Goal: Task Accomplishment & Management: Manage account settings

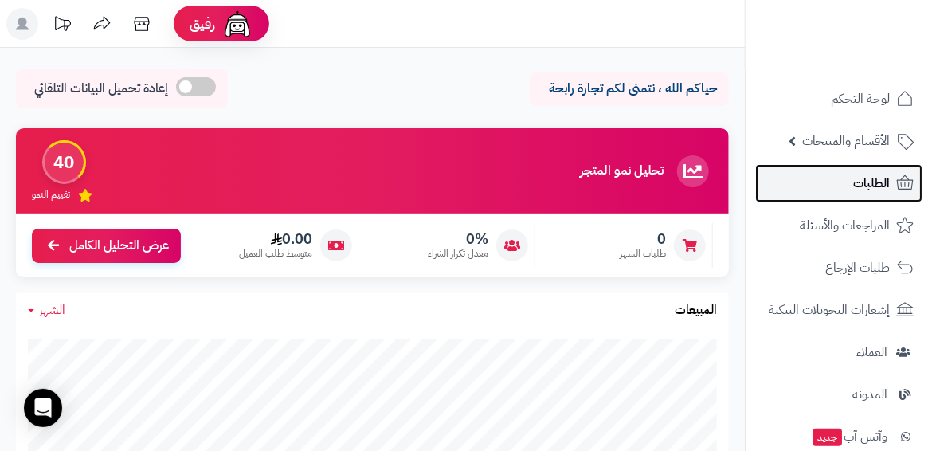
click at [860, 175] on span "الطلبات" at bounding box center [872, 183] width 37 height 22
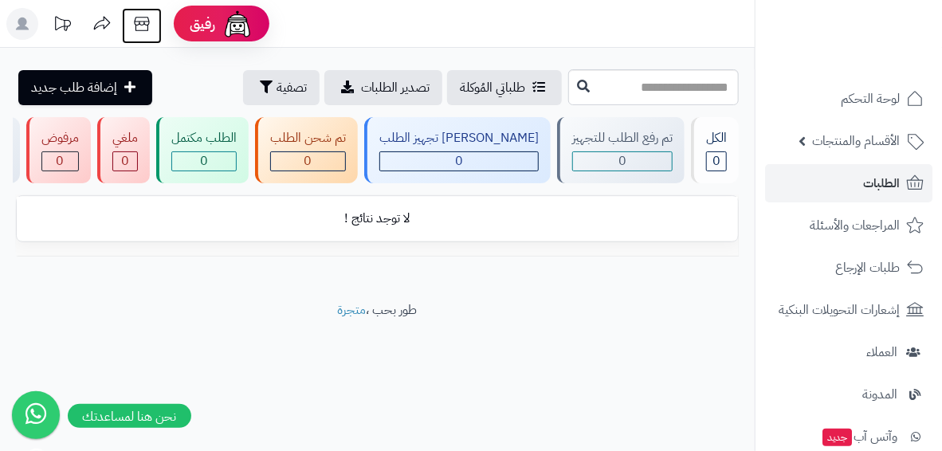
click at [143, 33] on icon at bounding box center [142, 24] width 32 height 32
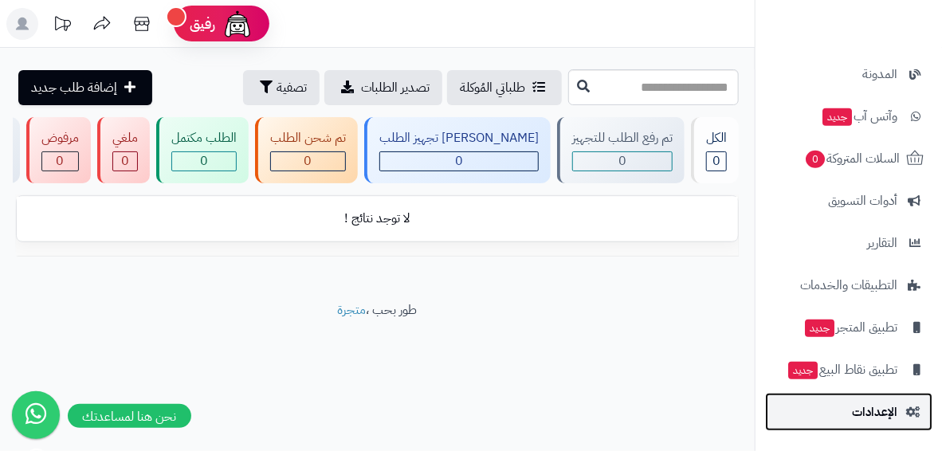
click at [865, 426] on link "الإعدادات" at bounding box center [848, 412] width 167 height 38
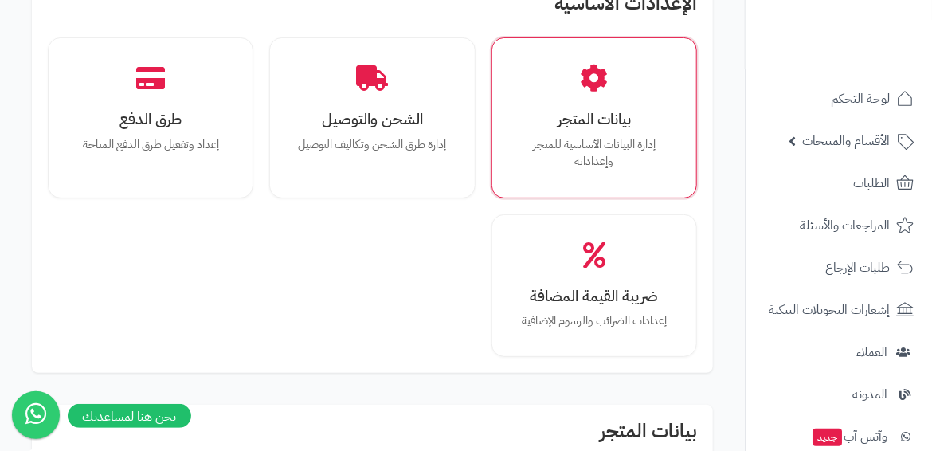
scroll to position [588, 0]
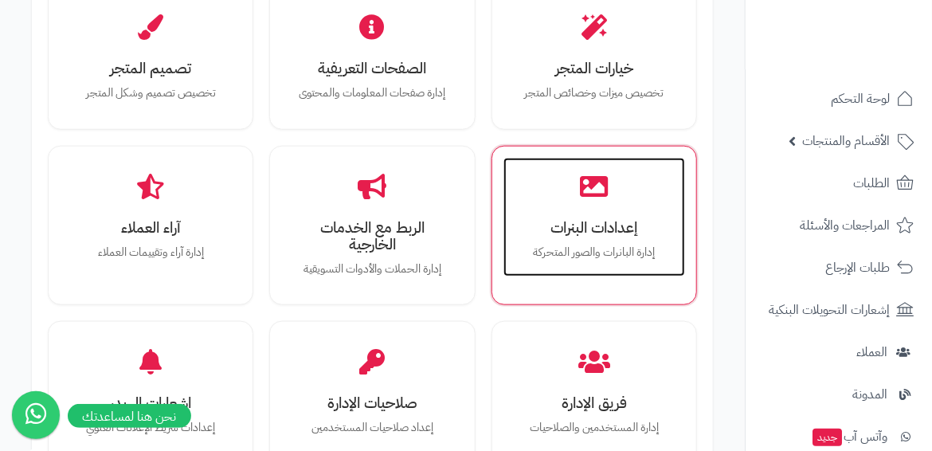
click at [578, 233] on h3 "إعدادات البنرات" at bounding box center [595, 227] width 150 height 17
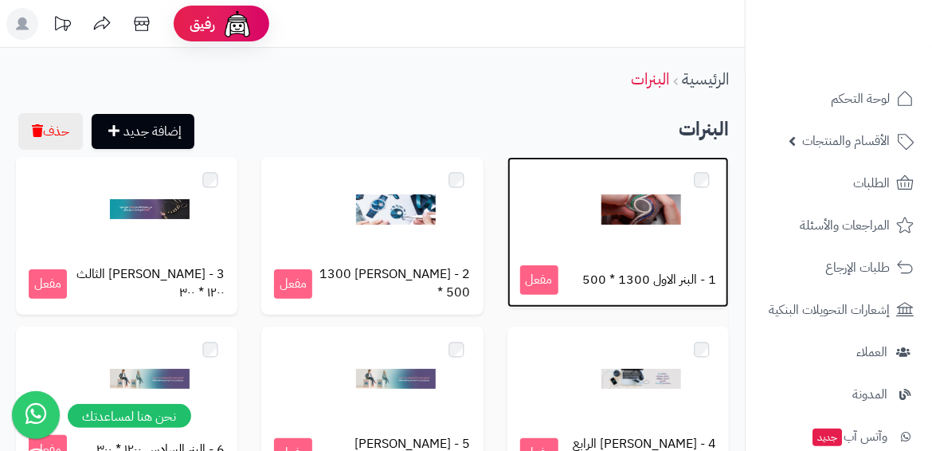
click at [648, 211] on img at bounding box center [642, 210] width 80 height 80
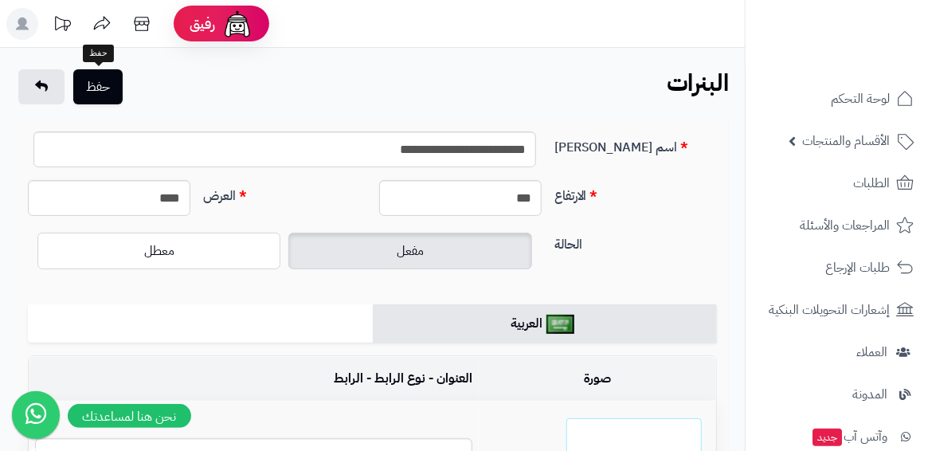
click at [84, 96] on button "حفظ" at bounding box center [97, 86] width 49 height 35
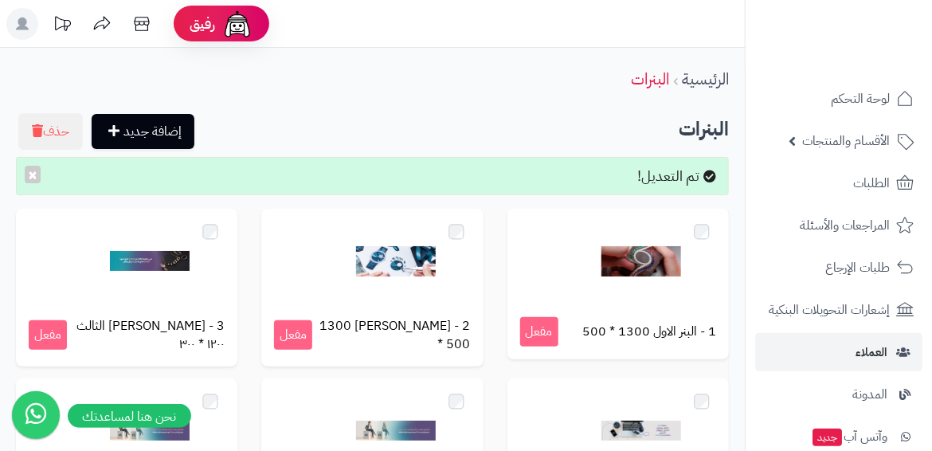
scroll to position [320, 0]
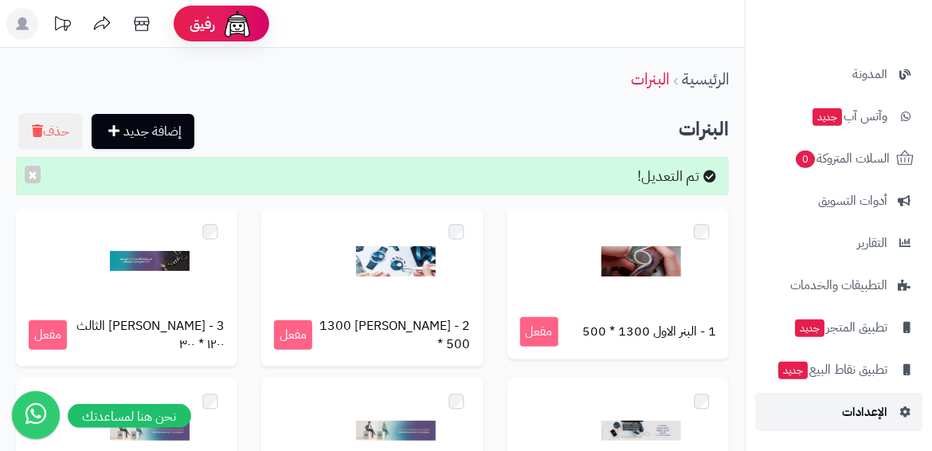
click at [885, 424] on link "الإعدادات" at bounding box center [838, 412] width 167 height 38
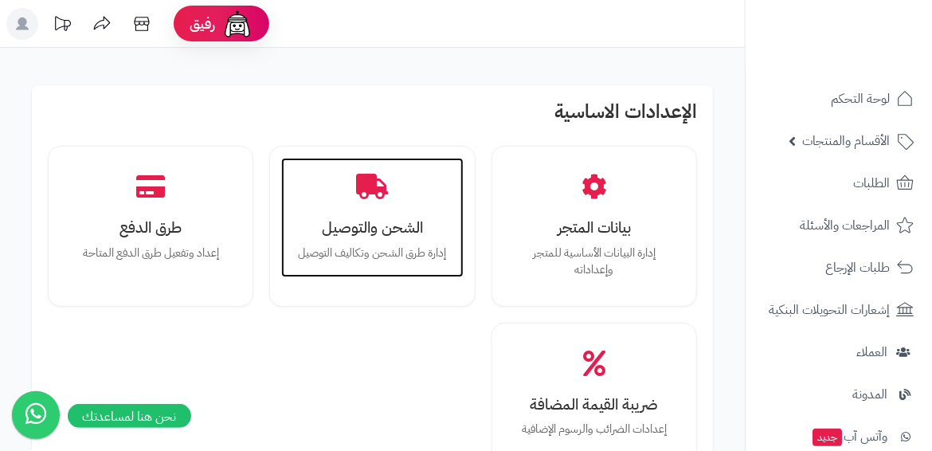
click at [386, 205] on div "الشحن والتوصيل إدارة طرق الشحن وتكاليف التوصيل" at bounding box center [372, 218] width 182 height 120
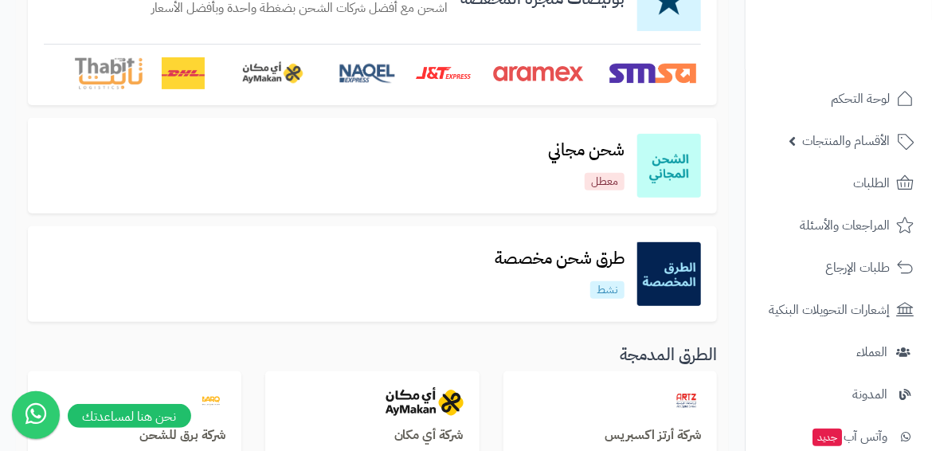
scroll to position [111, 0]
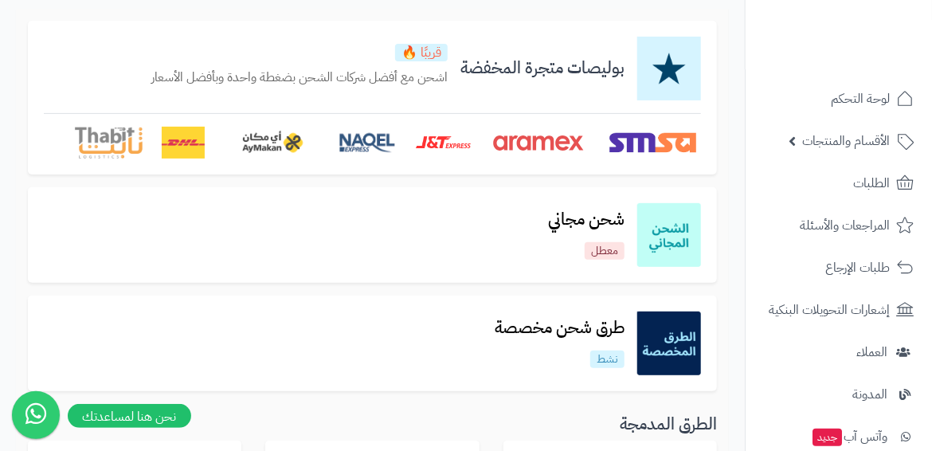
click at [567, 298] on div "طرق شحن مخصصة نشط" at bounding box center [372, 344] width 689 height 96
click at [570, 325] on h3 "طرق شحن مخصصة" at bounding box center [559, 328] width 155 height 18
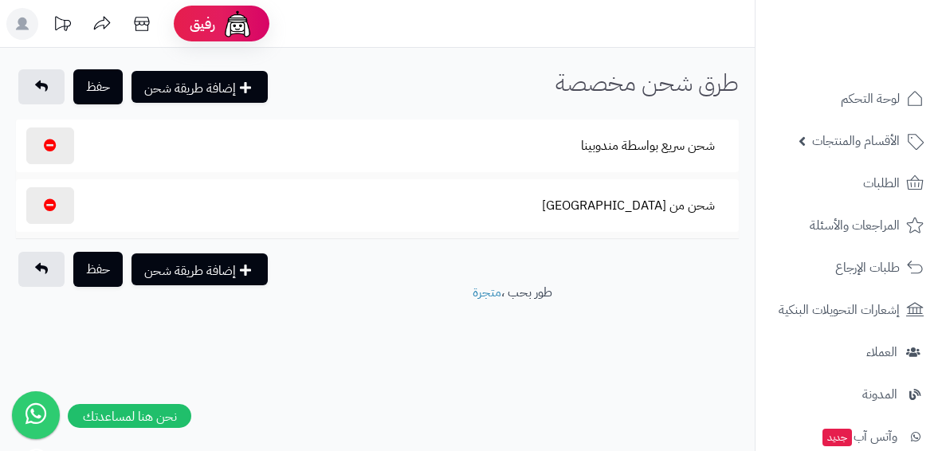
select select
click at [665, 198] on button "شحن من تركيا" at bounding box center [628, 204] width 200 height 37
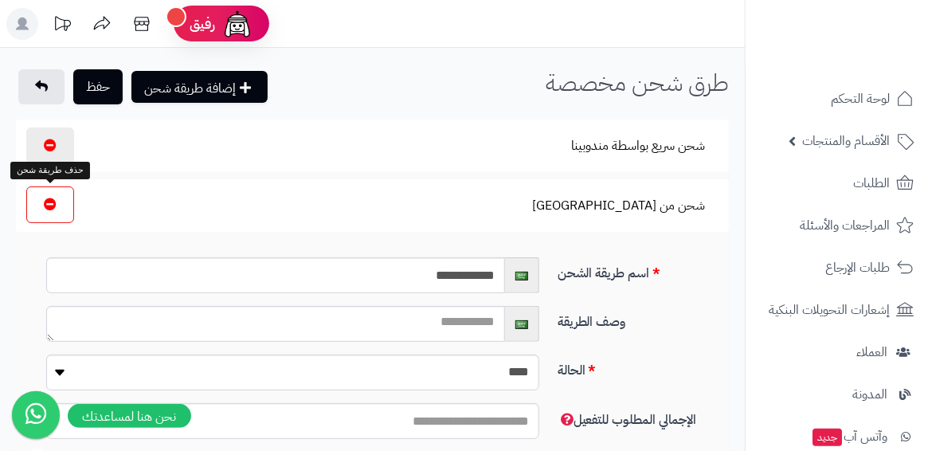
click at [73, 208] on button "button" at bounding box center [50, 204] width 48 height 37
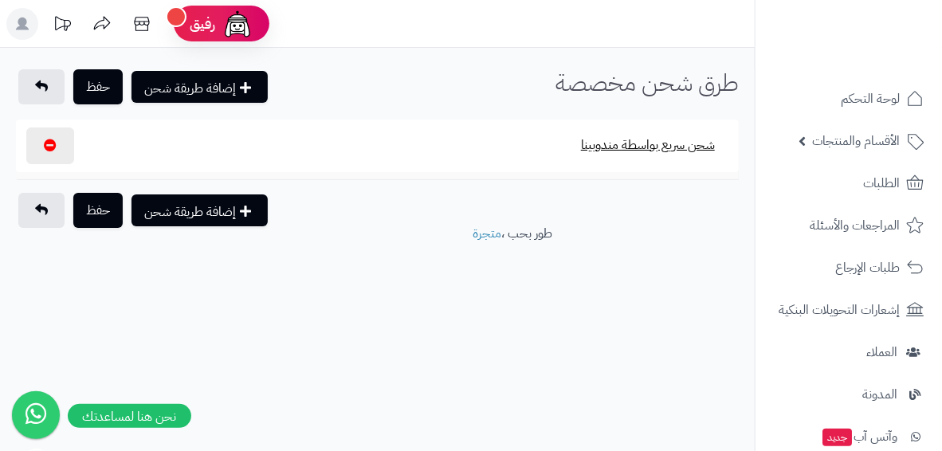
click at [618, 159] on button "شحن سريع بواسطة مندوبينا" at bounding box center [647, 145] width 161 height 37
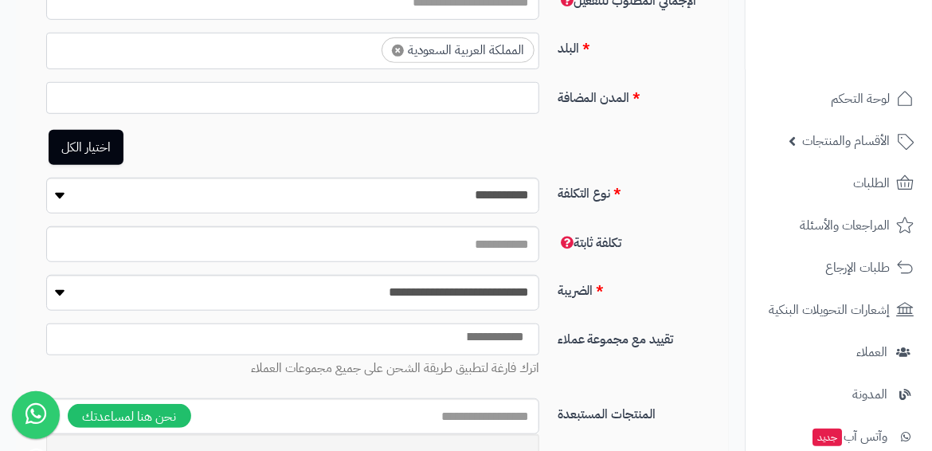
scroll to position [293, 0]
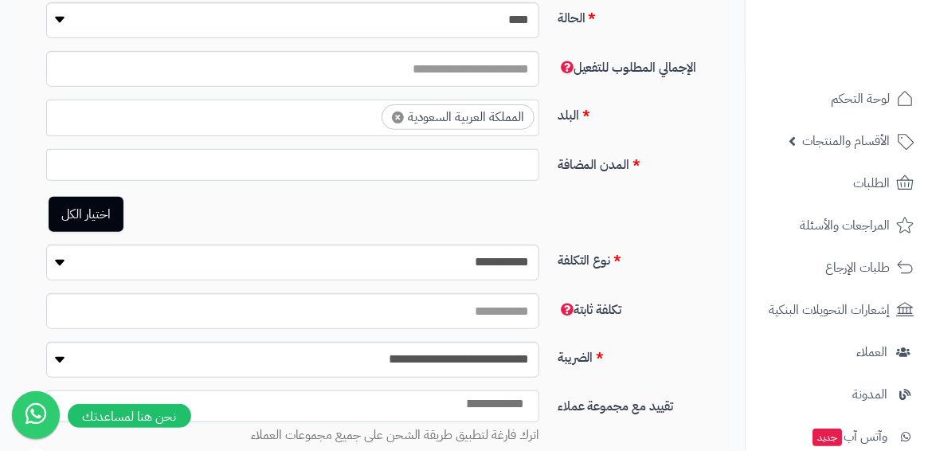
click at [87, 211] on link "اختيار الكل" at bounding box center [86, 214] width 75 height 35
select select "***"
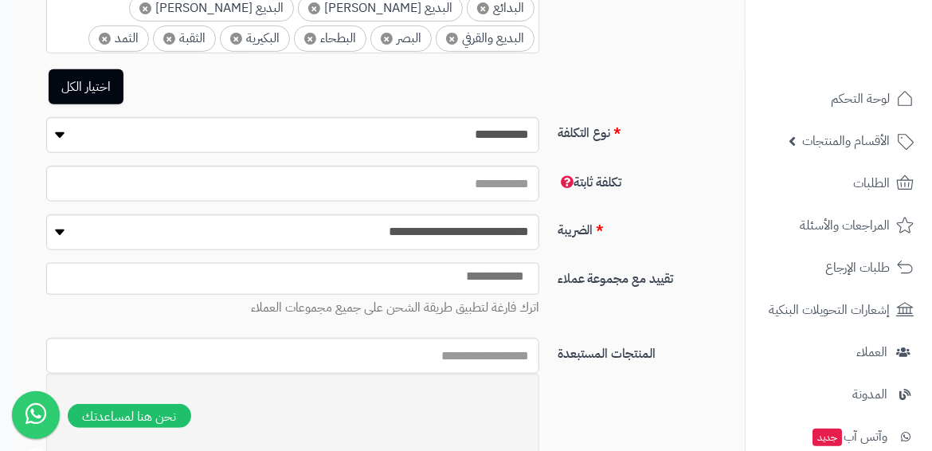
scroll to position [484, 0]
click at [497, 191] on input "**" at bounding box center [292, 185] width 493 height 36
click at [694, 198] on div "تكلفة ثابتة **" at bounding box center [378, 191] width 713 height 49
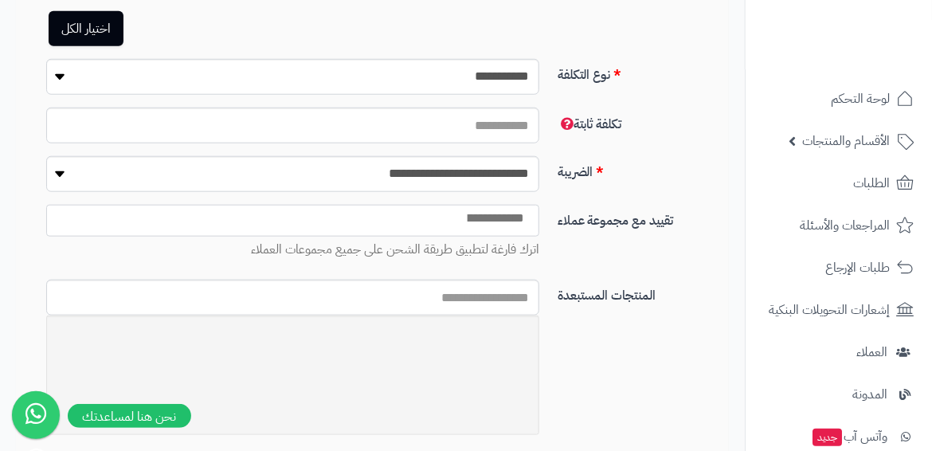
scroll to position [0, 0]
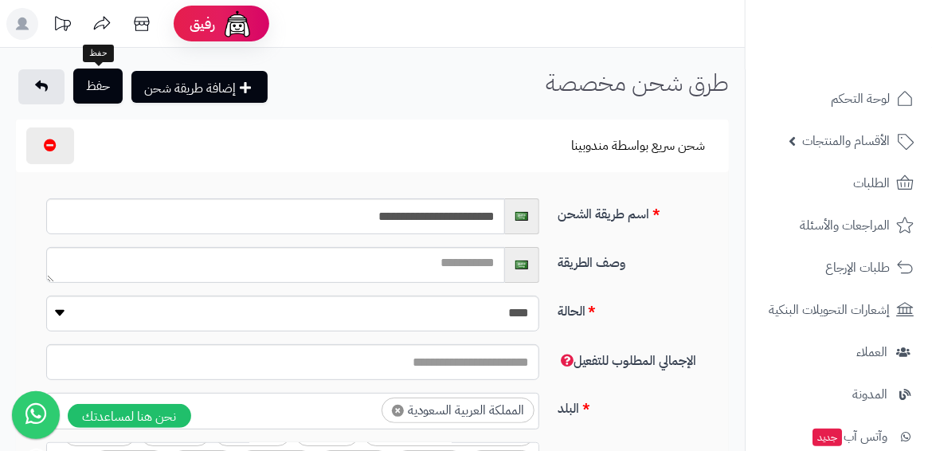
click at [88, 87] on button "حفظ" at bounding box center [97, 86] width 49 height 35
